Goal: Task Accomplishment & Management: Complete application form

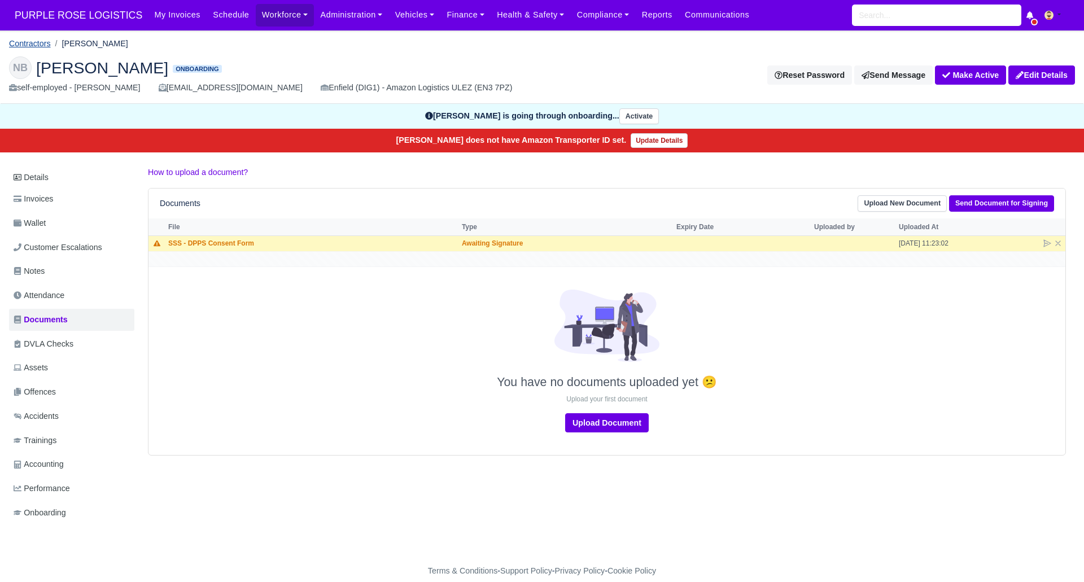
click at [36, 43] on link "Contractors" at bounding box center [30, 43] width 42 height 9
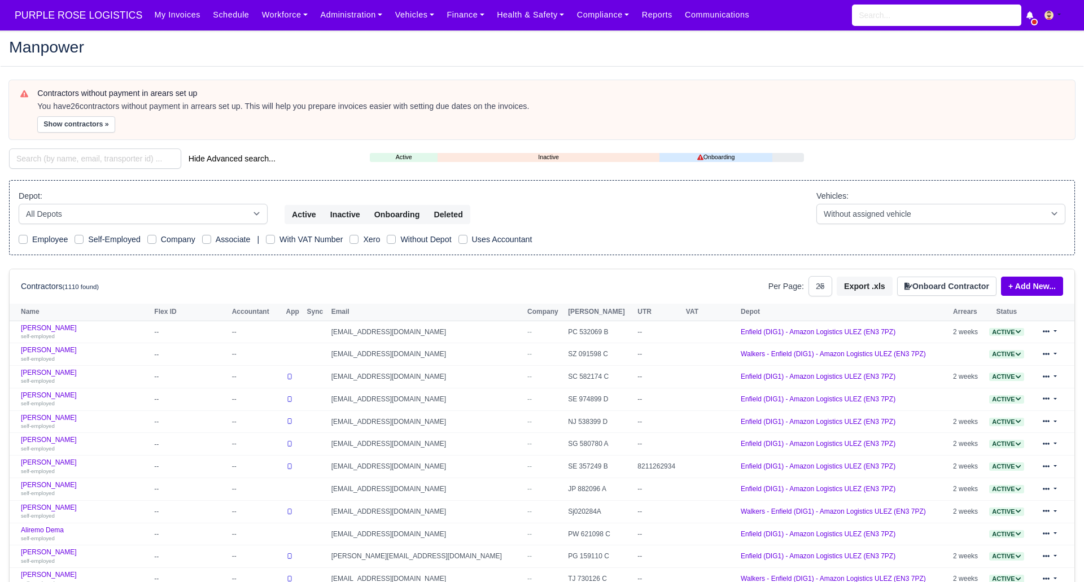
select select "25"
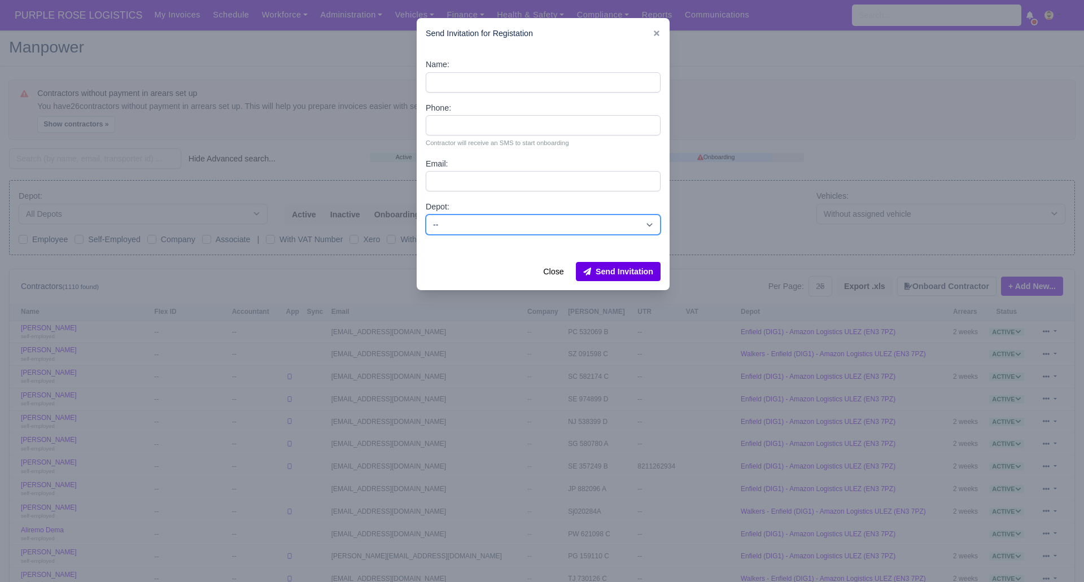
click at [506, 226] on select "-- Enfield (DIG1) - Amazon Logistics ULEZ (EN3 7PZ) Harlow (DHW1) - Amazon Logi…" at bounding box center [543, 224] width 235 height 20
select select "1"
click at [426, 214] on select "-- Enfield (DIG1) - Amazon Logistics ULEZ (EN3 7PZ) Harlow (DHW1) - Amazon Logi…" at bounding box center [543, 224] width 235 height 20
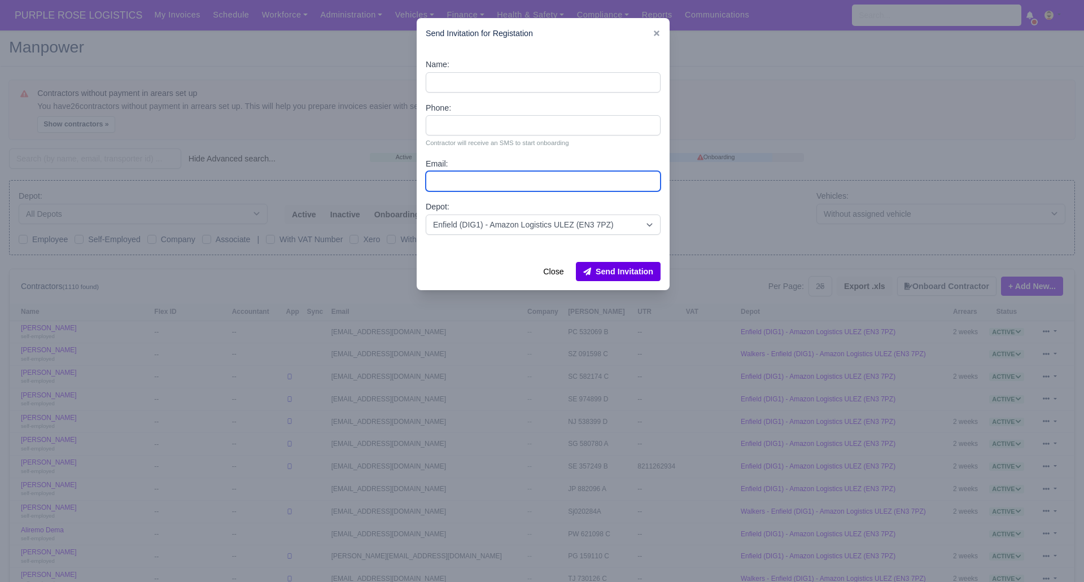
click at [473, 173] on input "Email:" at bounding box center [543, 181] width 235 height 20
click at [483, 181] on input "Email:" at bounding box center [543, 181] width 235 height 20
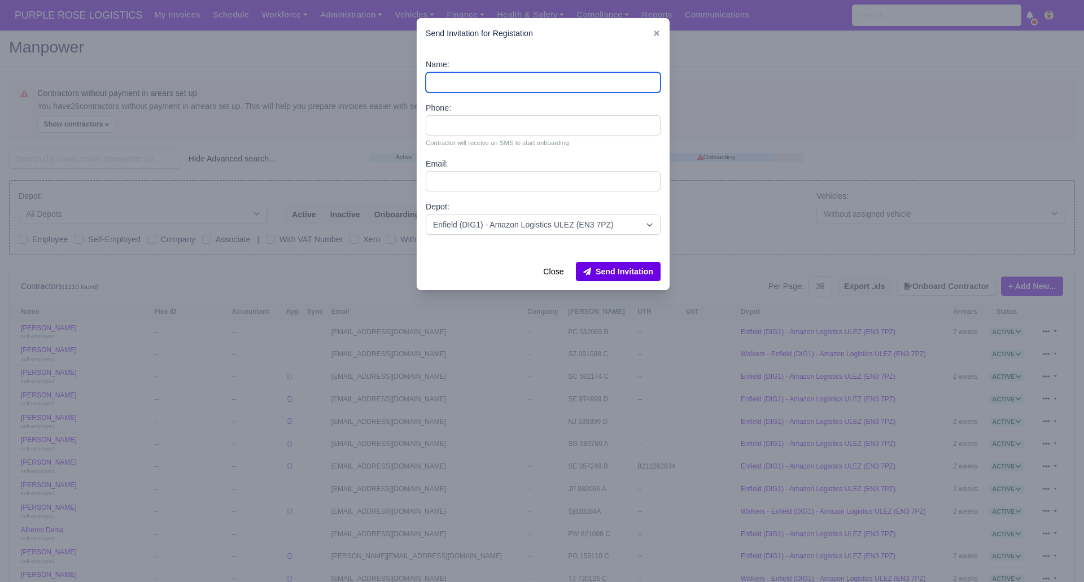
click at [466, 72] on input "Name:" at bounding box center [543, 82] width 235 height 20
click at [440, 85] on input "Name:" at bounding box center [543, 82] width 235 height 20
type input "[PERSON_NAME]"
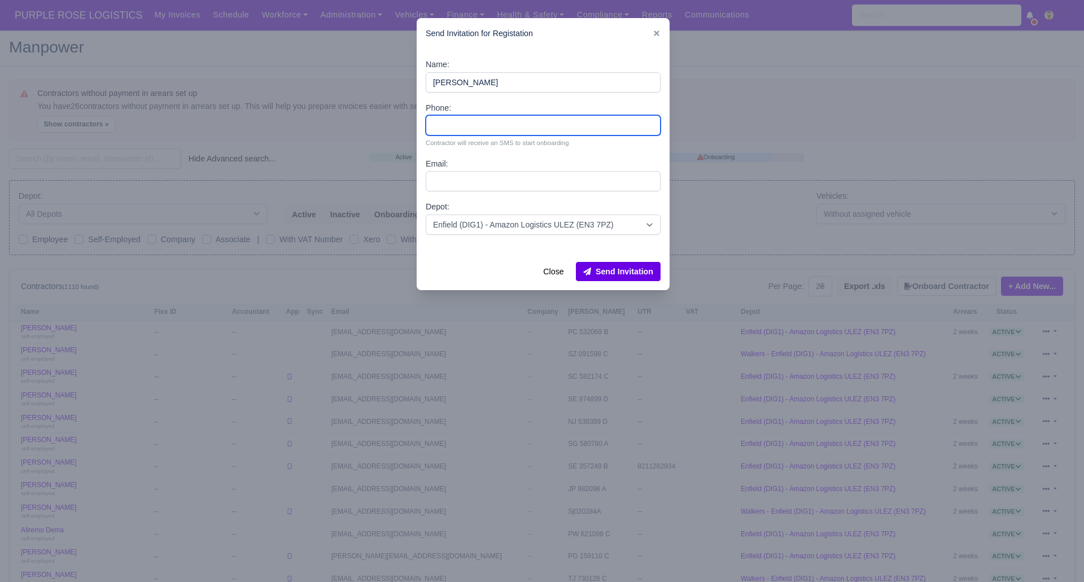
click at [466, 122] on input "Phone:" at bounding box center [543, 125] width 235 height 20
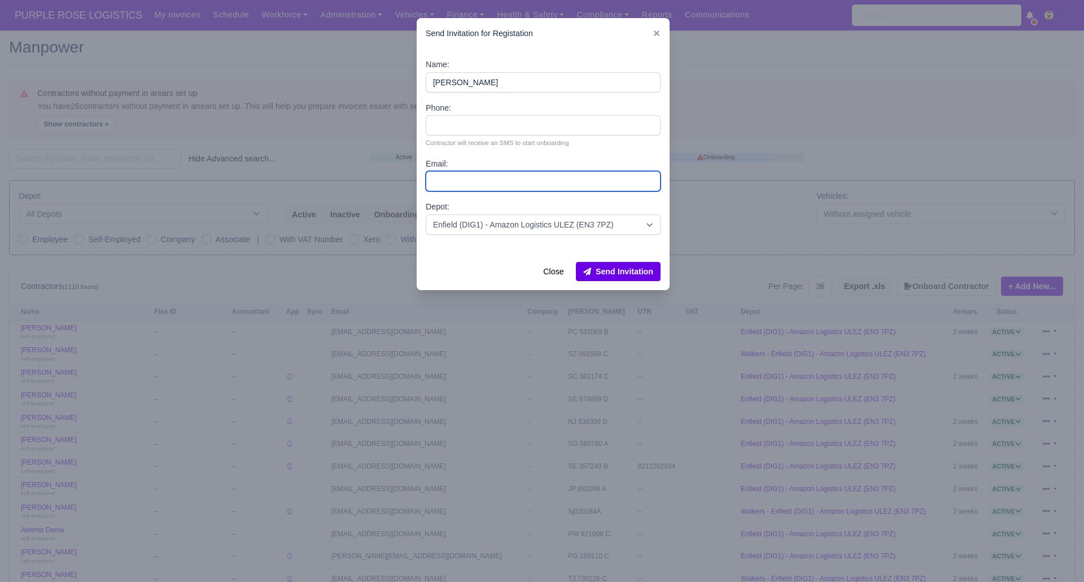
paste input "[EMAIL_ADDRESS][DOMAIN_NAME]"
type input "[EMAIL_ADDRESS][DOMAIN_NAME]"
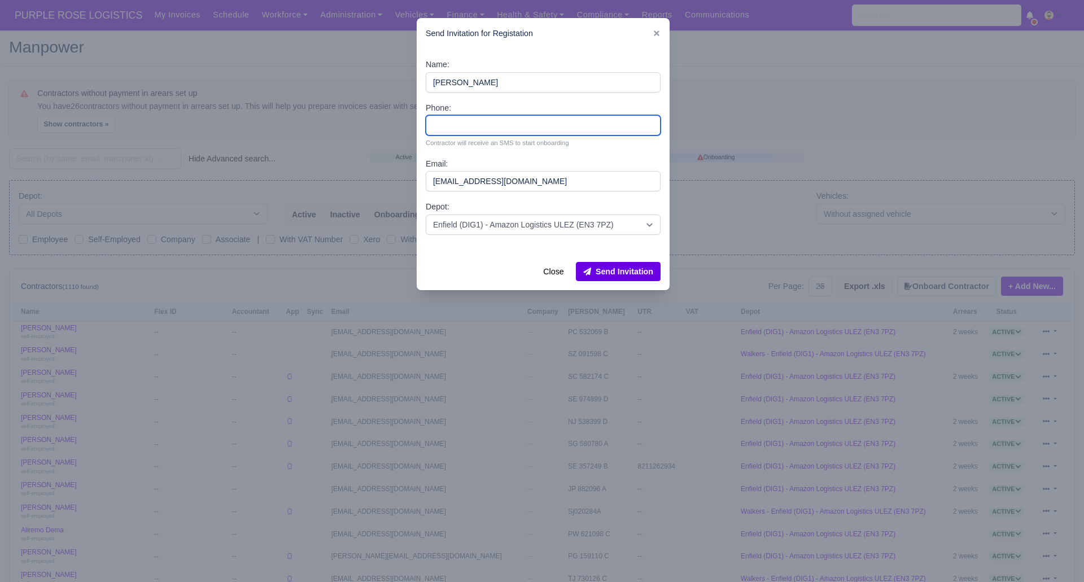
click at [472, 124] on input "Phone:" at bounding box center [543, 125] width 235 height 20
drag, startPoint x: 467, startPoint y: 122, endPoint x: 462, endPoint y: 118, distance: 7.2
click at [467, 122] on input "Phone:" at bounding box center [543, 125] width 235 height 20
click at [449, 126] on input "Phone:" at bounding box center [543, 125] width 235 height 20
type input "07380527964"
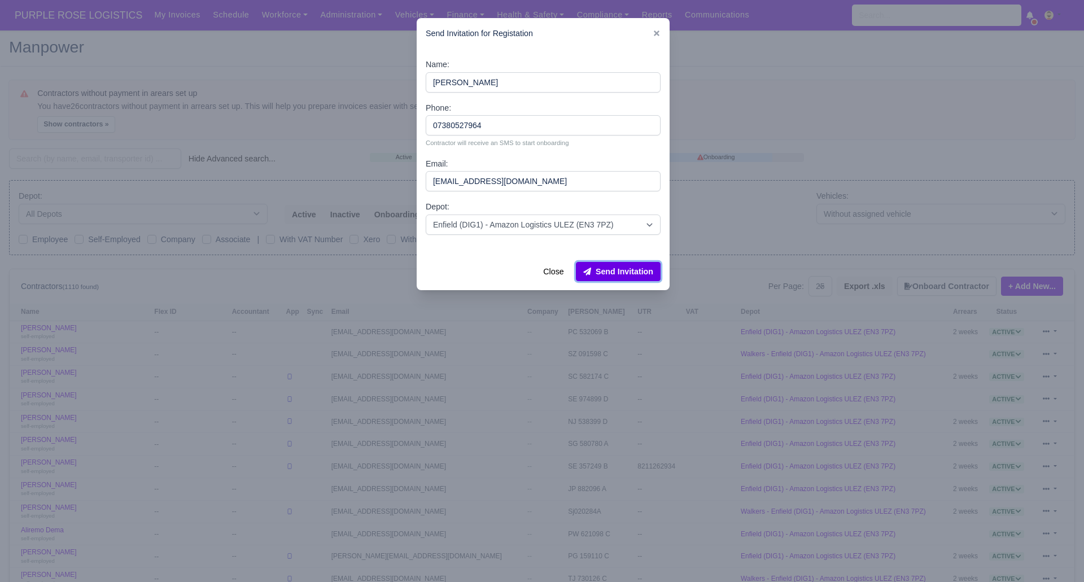
click at [622, 277] on button "Send Invitation" at bounding box center [618, 271] width 85 height 19
drag, startPoint x: 299, startPoint y: 45, endPoint x: 263, endPoint y: 93, distance: 59.7
click at [299, 45] on div at bounding box center [542, 291] width 1084 height 582
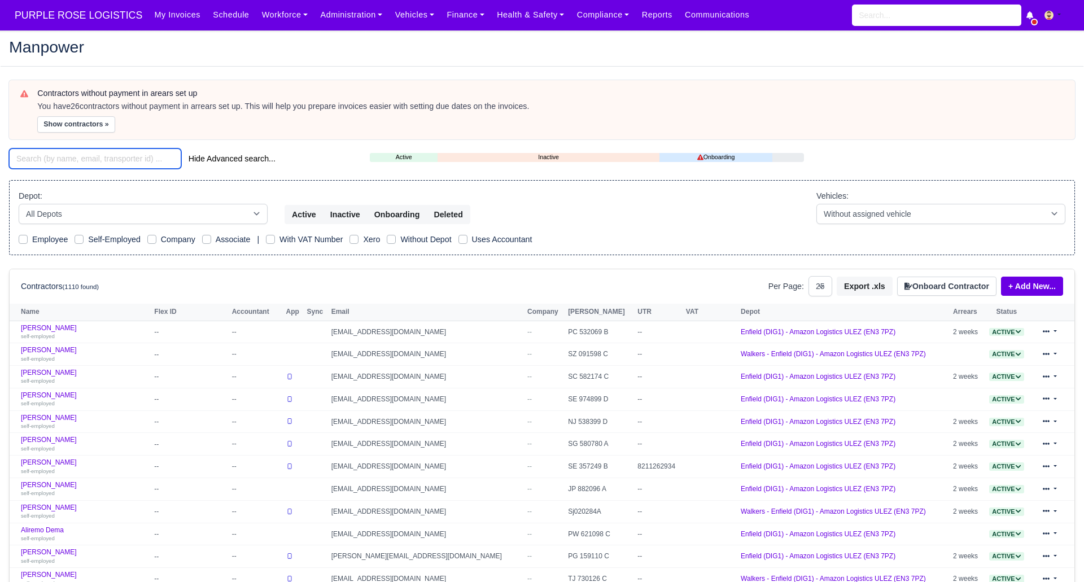
click at [98, 166] on input "search" at bounding box center [95, 158] width 172 height 20
click at [100, 155] on input "search" at bounding box center [95, 158] width 172 height 20
drag, startPoint x: 77, startPoint y: 159, endPoint x: 63, endPoint y: 155, distance: 14.0
click at [76, 159] on input "search" at bounding box center [95, 158] width 172 height 20
click at [65, 157] on input "search" at bounding box center [95, 158] width 172 height 20
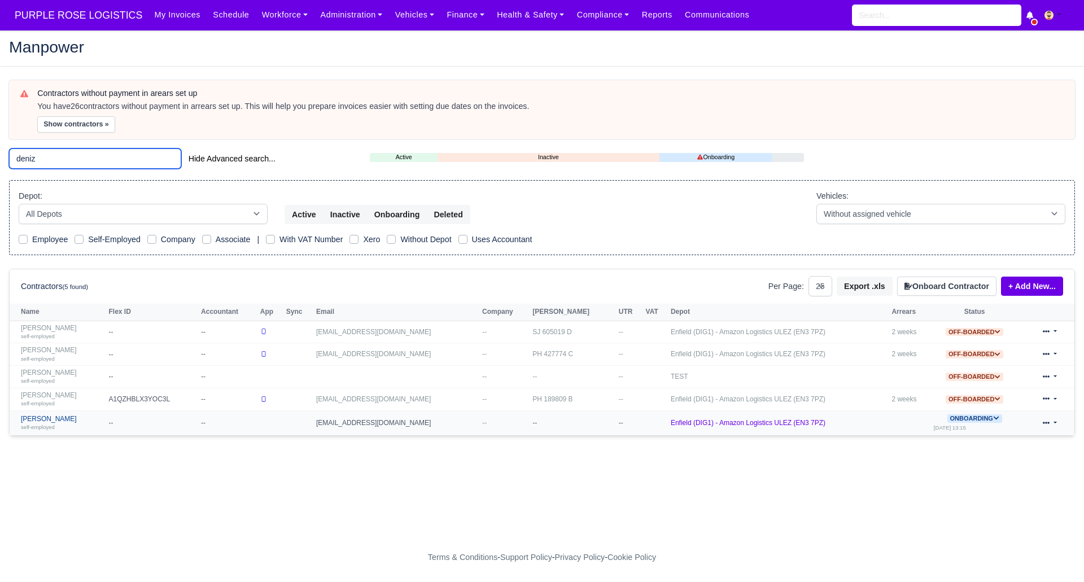
type input "deniz"
click at [41, 417] on link "Ozmen Deniz self-employed" at bounding box center [62, 423] width 82 height 16
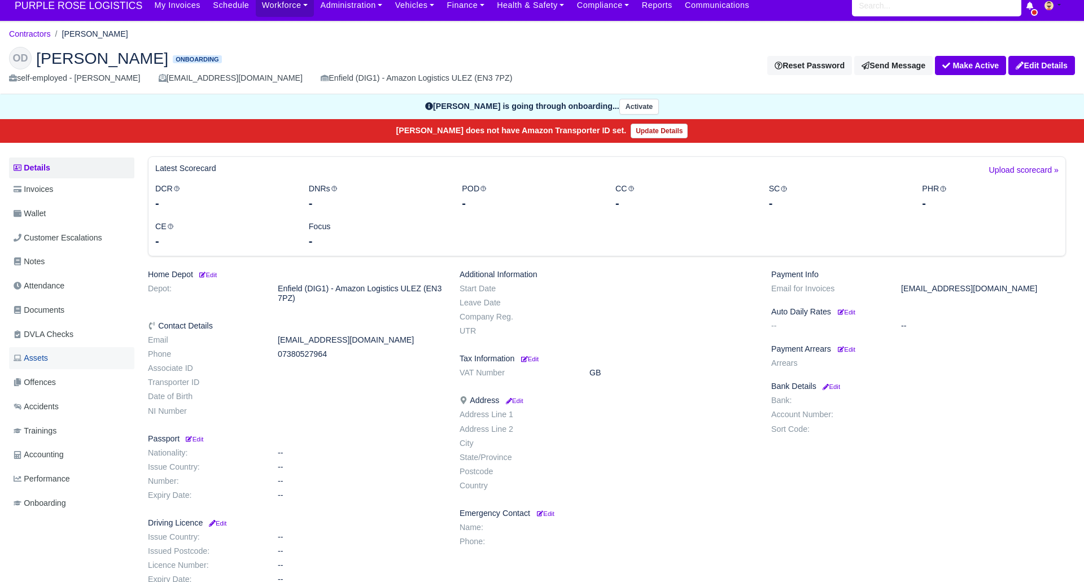
scroll to position [11, 0]
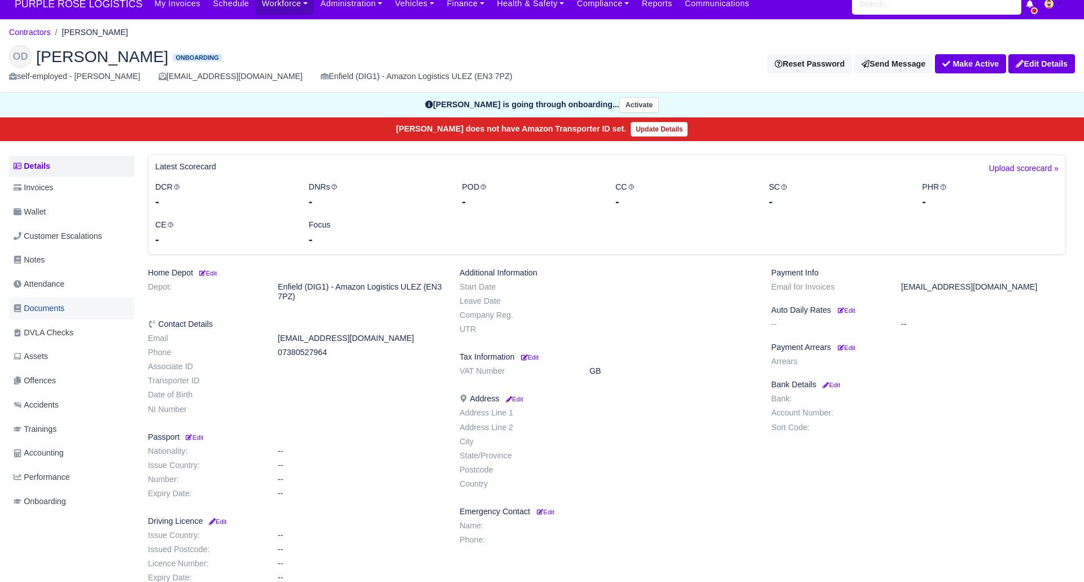
click at [56, 302] on span "Documents" at bounding box center [39, 308] width 51 height 13
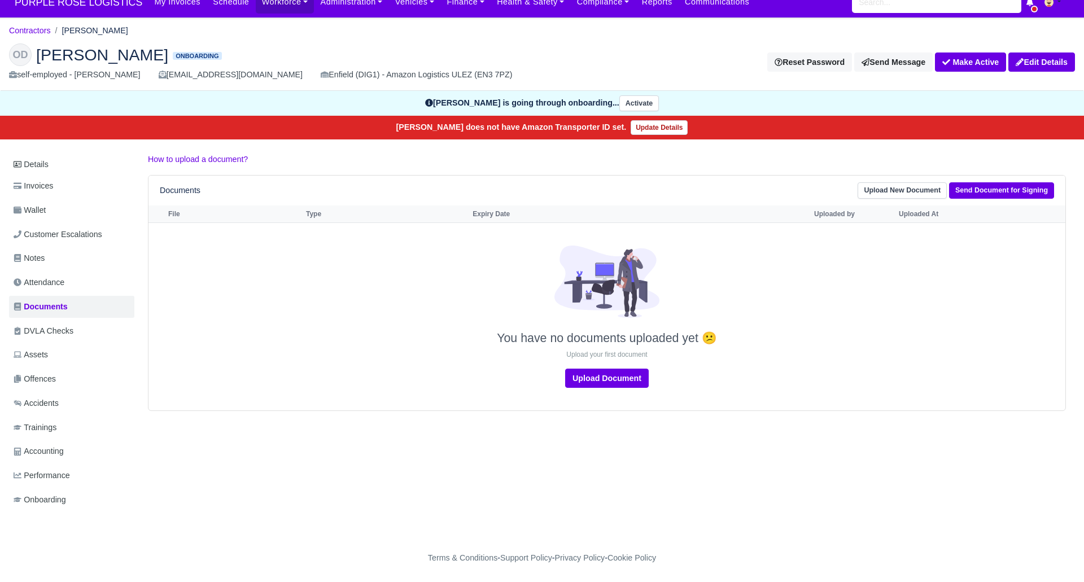
scroll to position [13, 0]
click at [1007, 191] on link "Send Document for Signing" at bounding box center [1001, 190] width 105 height 16
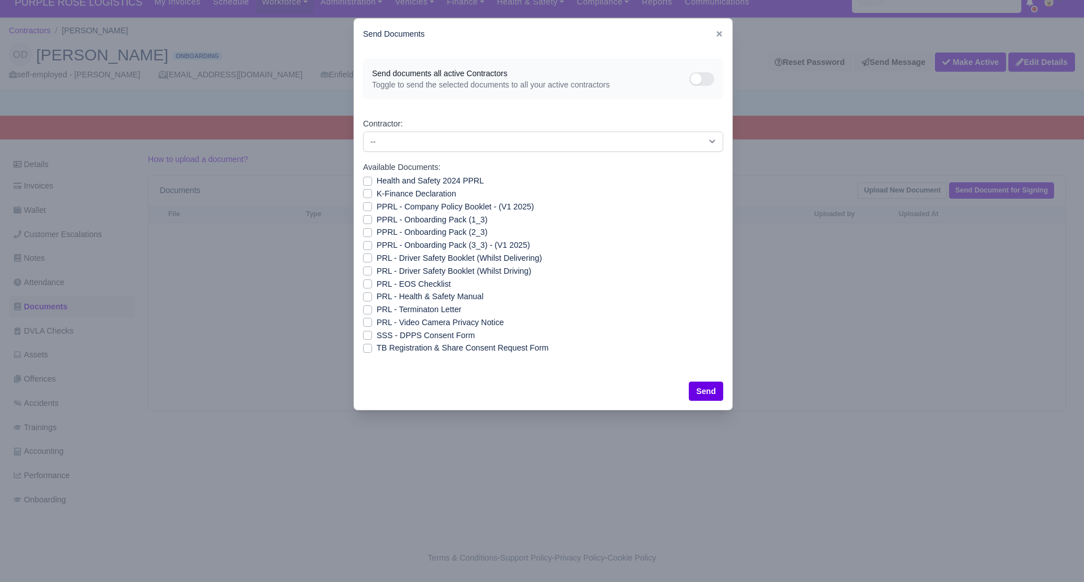
click at [376, 332] on label "SSS - DPPS Consent Form" at bounding box center [425, 335] width 98 height 13
click at [364, 332] on input "SSS - DPPS Consent Form" at bounding box center [367, 333] width 9 height 9
checkbox input "true"
click at [700, 391] on button "Send" at bounding box center [705, 390] width 34 height 19
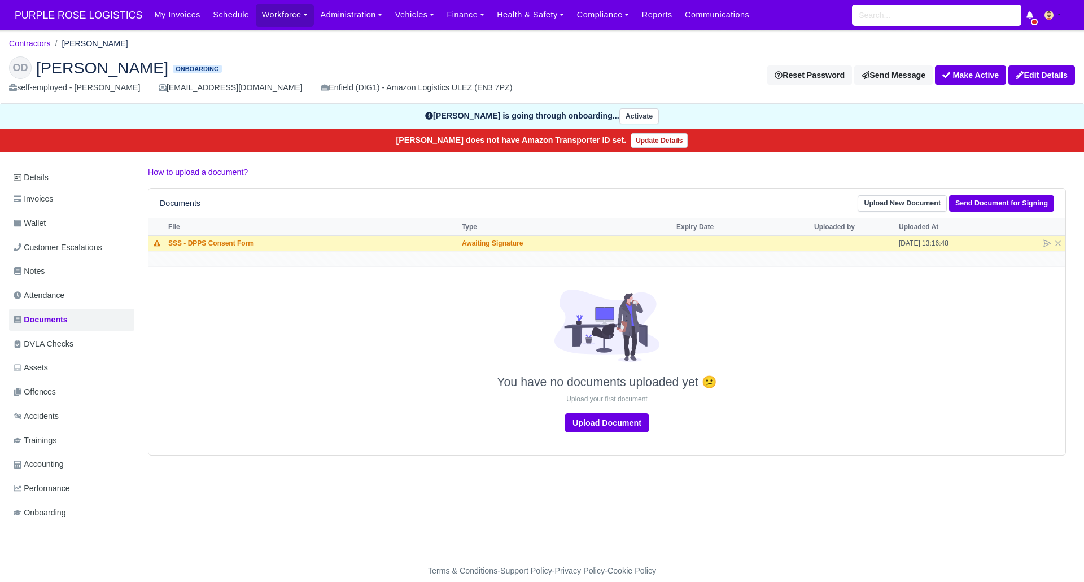
scroll to position [7, 0]
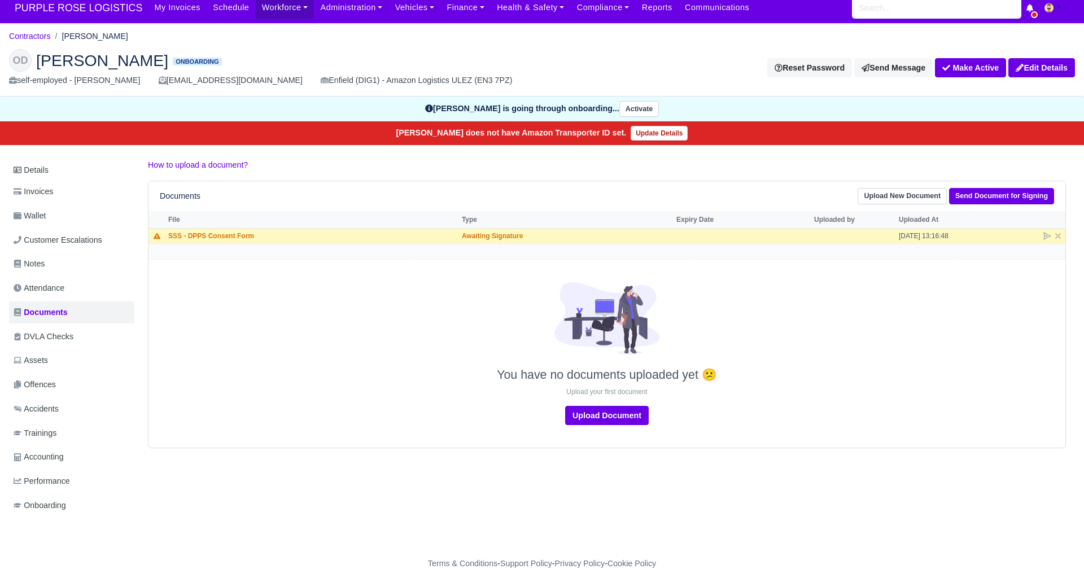
click at [322, 480] on div "Details Invoices Wallet Customer Escalations Notes Attendance Documents DVLA Ch…" at bounding box center [541, 349] width 1065 height 380
drag, startPoint x: 254, startPoint y: 51, endPoint x: 247, endPoint y: 57, distance: 9.2
click at [253, 51] on h2 "OD Ozmen Deniz Onboarding" at bounding box center [271, 60] width 524 height 23
click at [245, 52] on h2 "OD Ozmen Deniz Onboarding" at bounding box center [271, 60] width 524 height 23
click at [257, 44] on div "OD Ozmen Deniz Onboarding self-employed - [PERSON_NAME] [EMAIL_ADDRESS][DOMAIN_…" at bounding box center [542, 68] width 1082 height 56
